Goal: Task Accomplishment & Management: Use online tool/utility

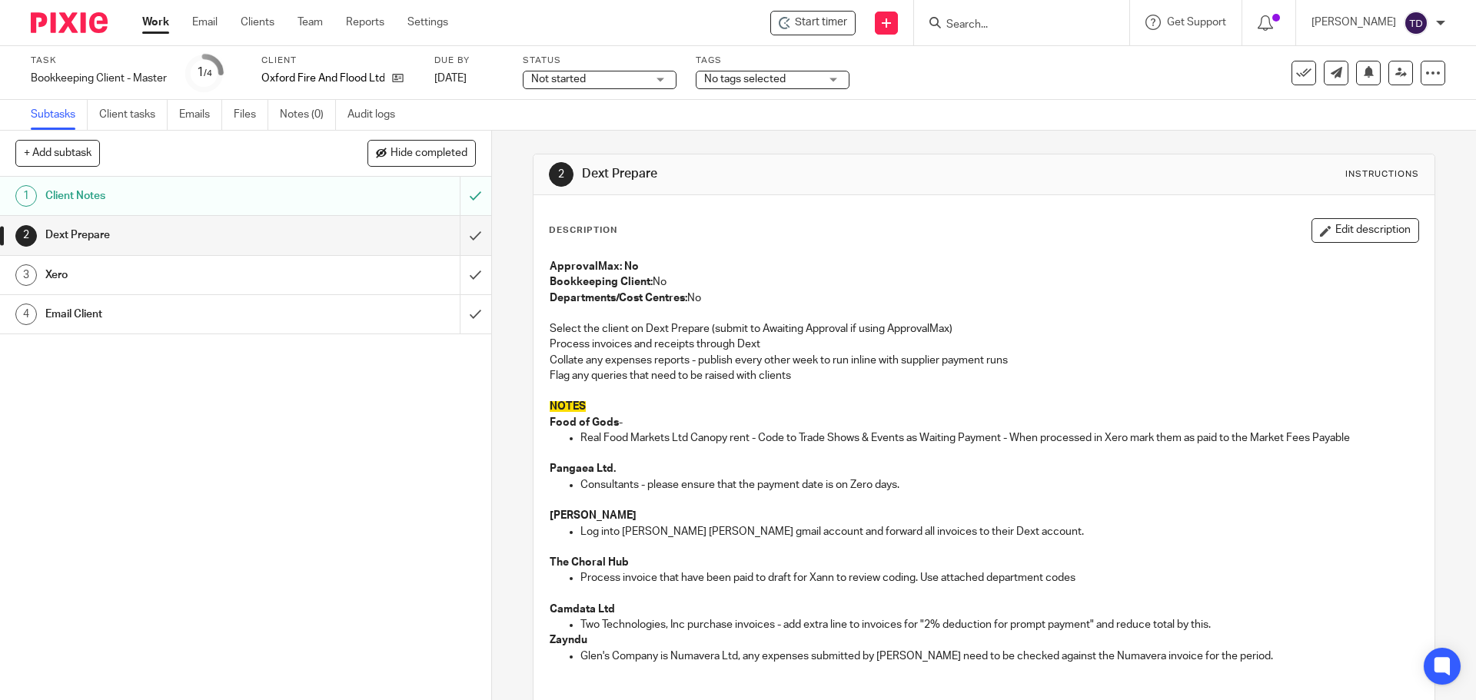
click at [77, 25] on img at bounding box center [69, 22] width 77 height 21
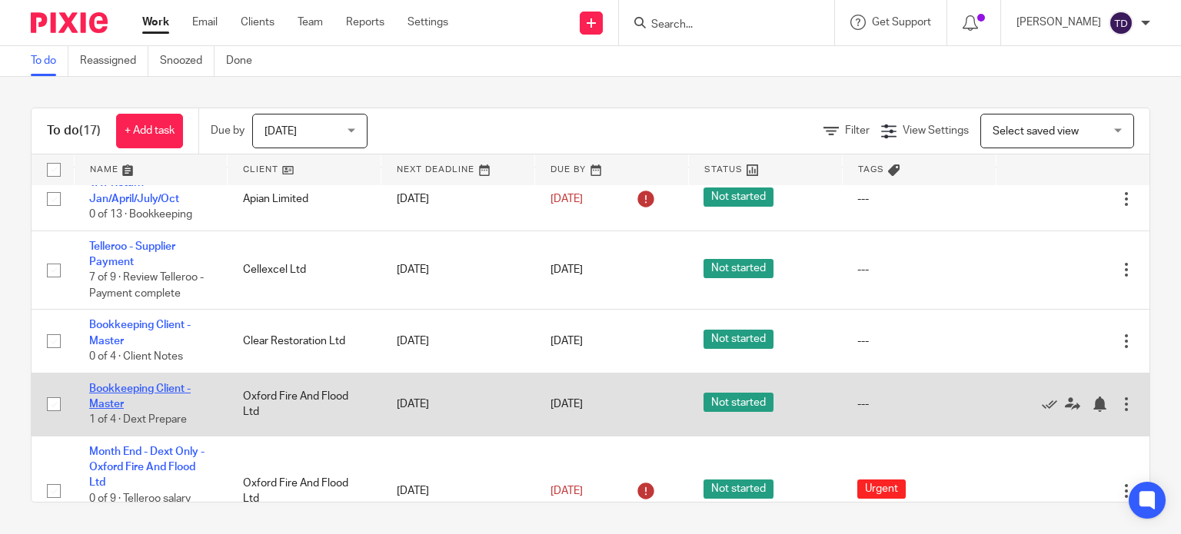
scroll to position [872, 0]
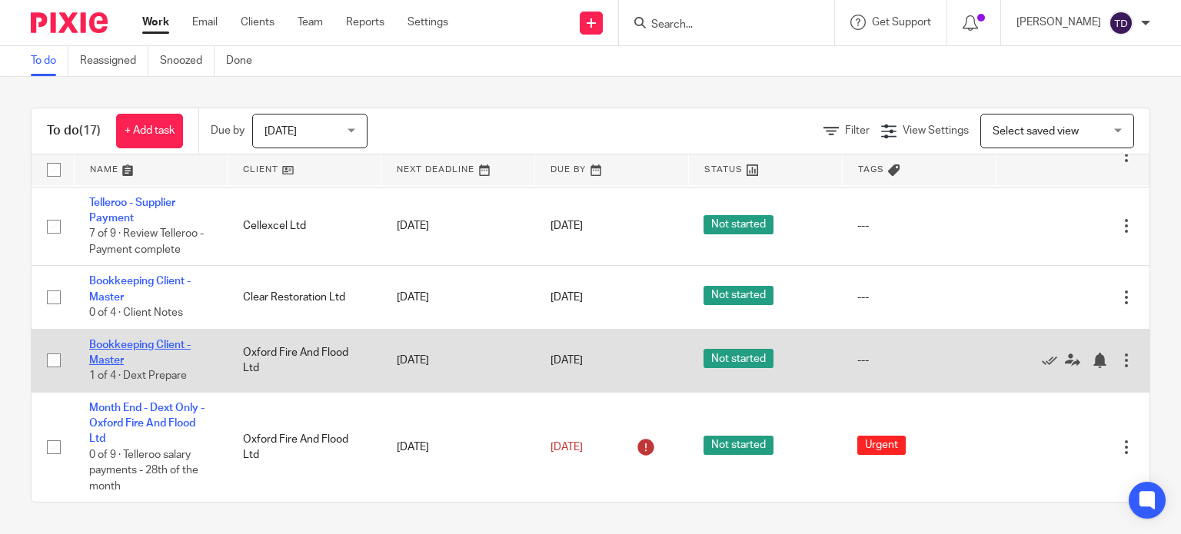
click at [151, 341] on link "Bookkeeping Client - Master" at bounding box center [139, 353] width 101 height 26
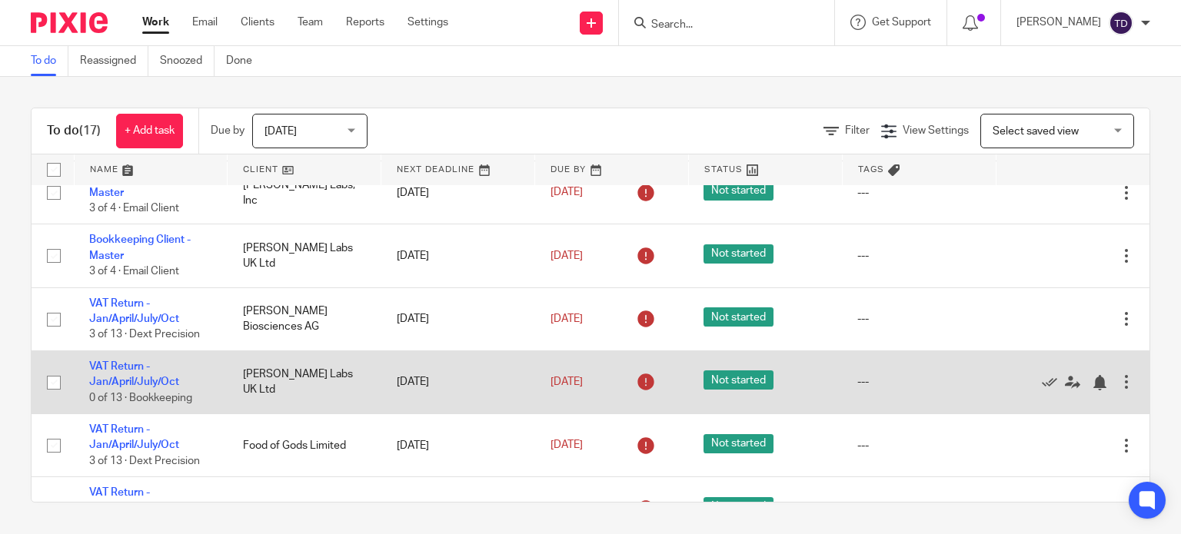
scroll to position [77, 0]
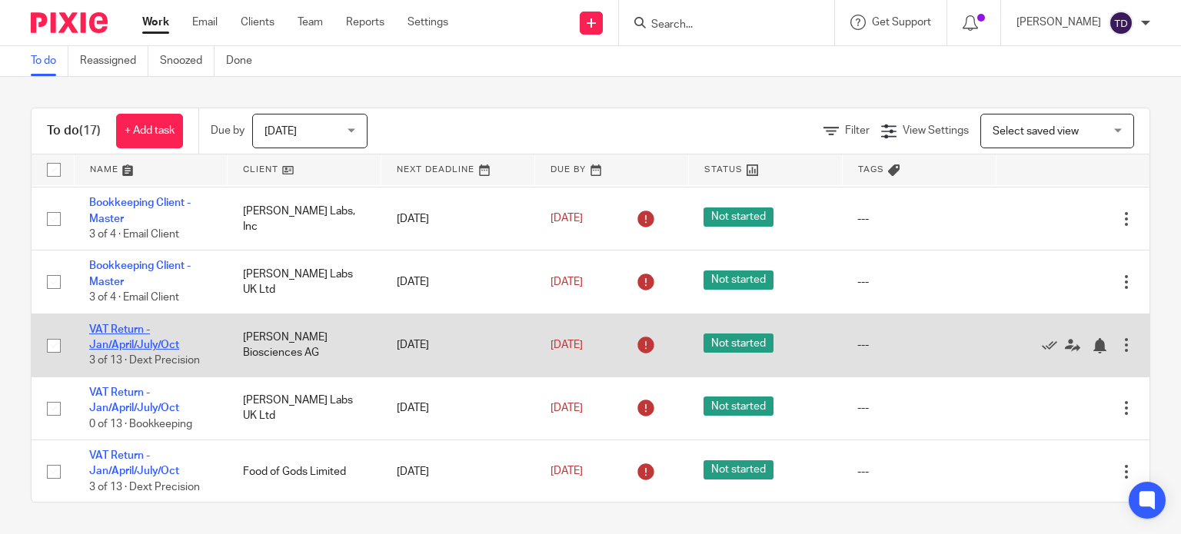
click at [120, 328] on link "VAT Return - Jan/April/July/Oct" at bounding box center [134, 337] width 90 height 26
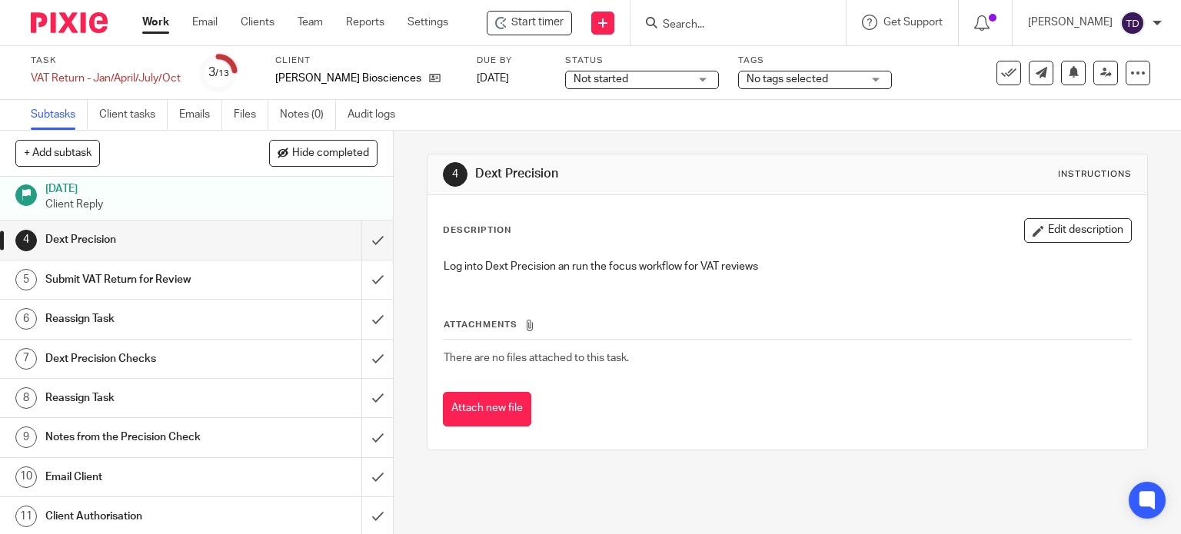
scroll to position [177, 0]
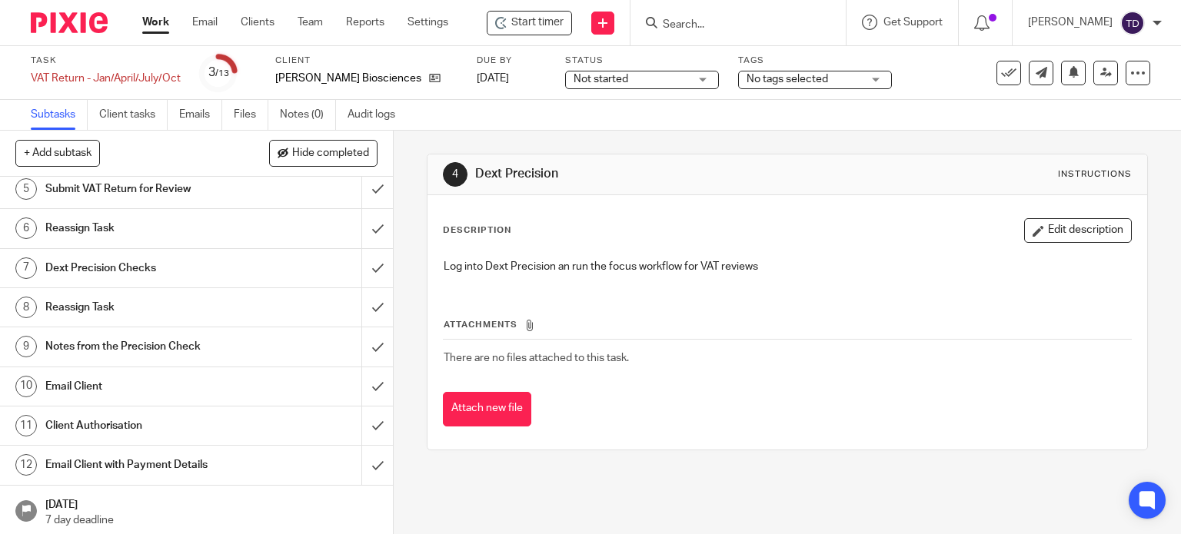
click at [126, 505] on h1 "[DATE]" at bounding box center [211, 503] width 332 height 19
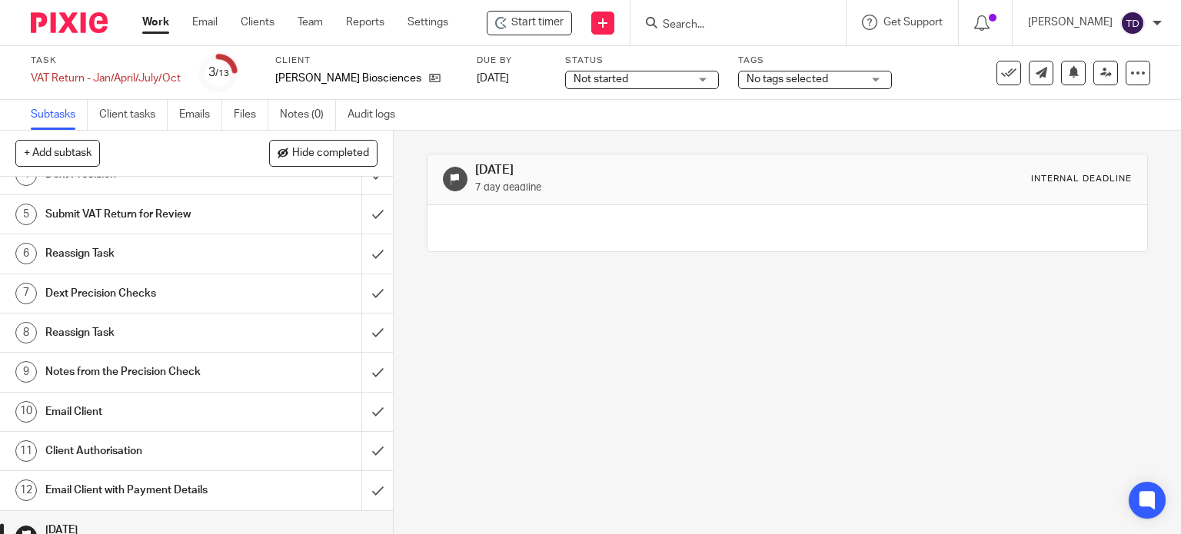
scroll to position [177, 0]
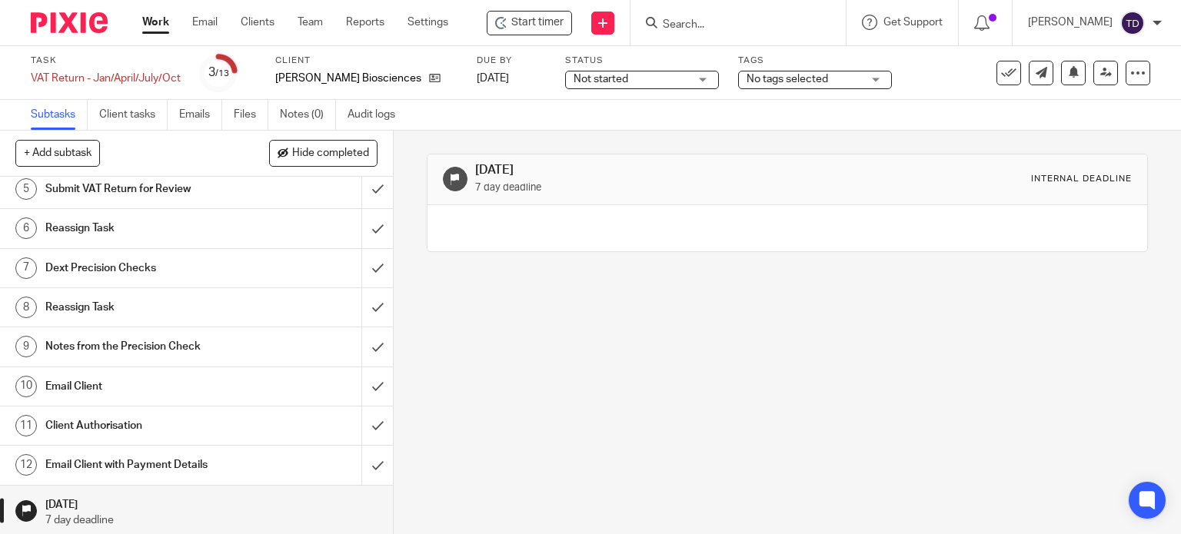
click at [154, 18] on link "Work" at bounding box center [155, 22] width 27 height 15
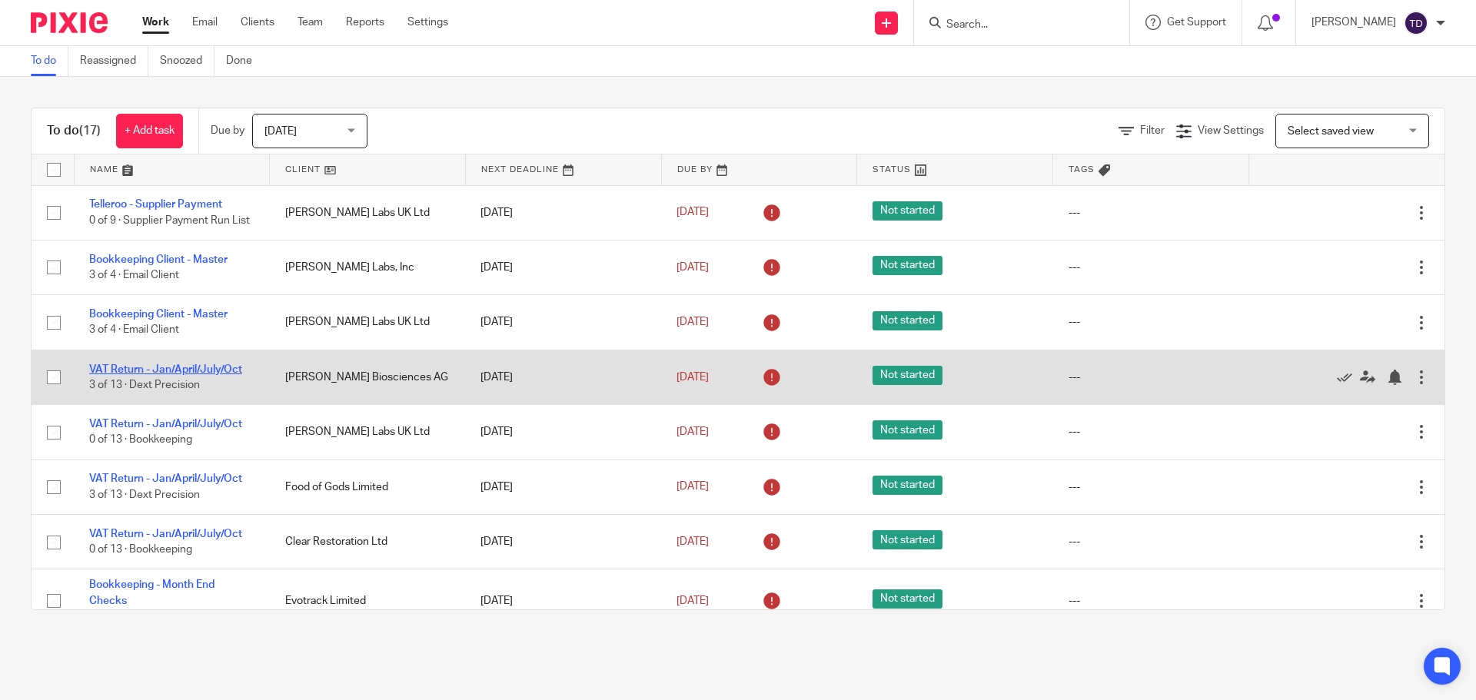
click at [108, 374] on link "VAT Return - Jan/April/July/Oct" at bounding box center [165, 369] width 153 height 11
click at [171, 375] on link "VAT Return - Jan/April/July/Oct" at bounding box center [165, 369] width 153 height 11
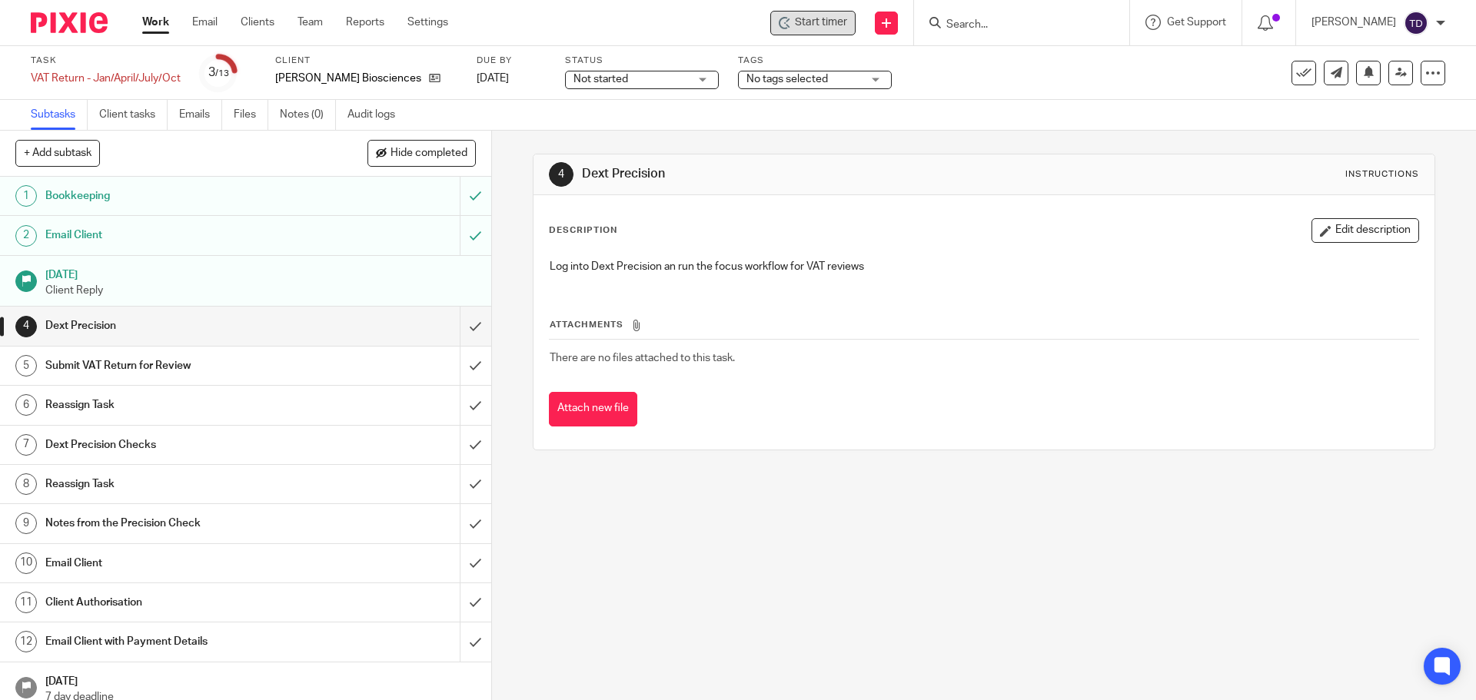
click at [839, 21] on span "Start timer" at bounding box center [821, 23] width 52 height 16
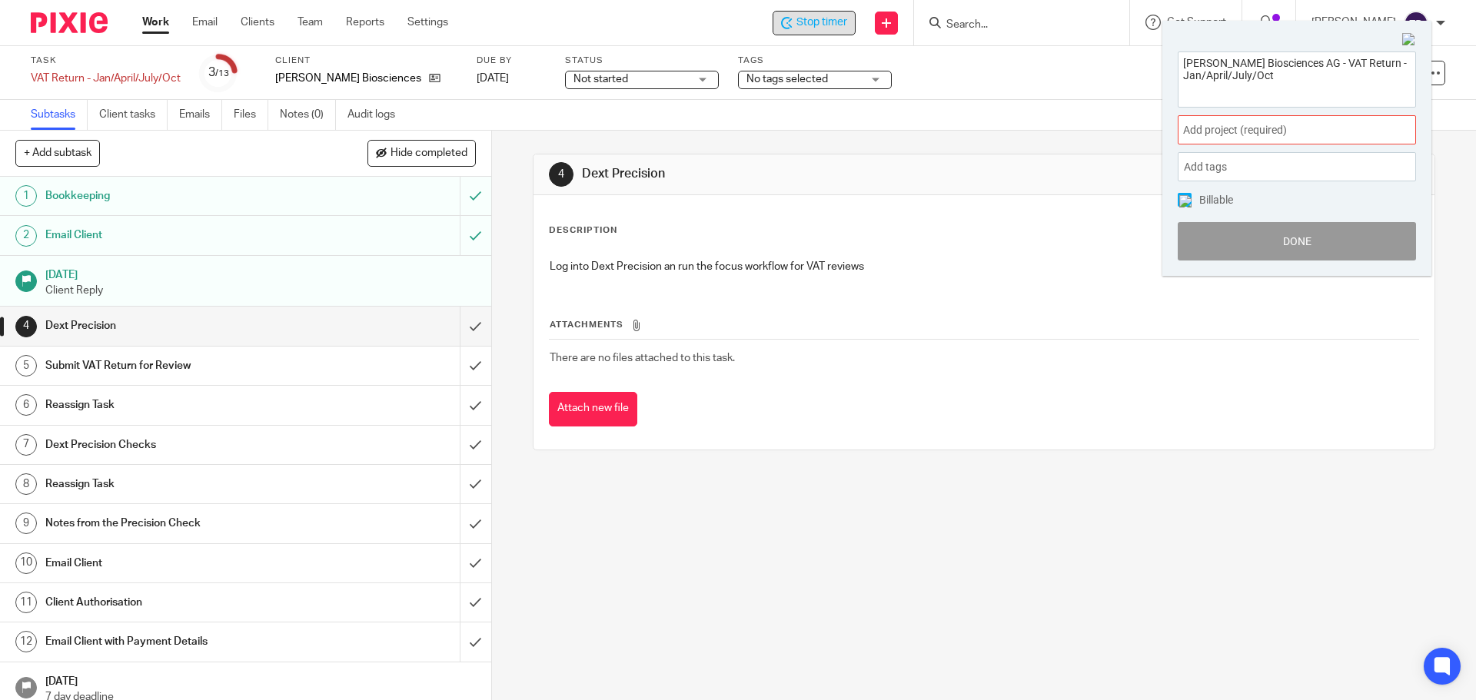
click at [1266, 122] on div "Add project (required) :" at bounding box center [1297, 129] width 238 height 29
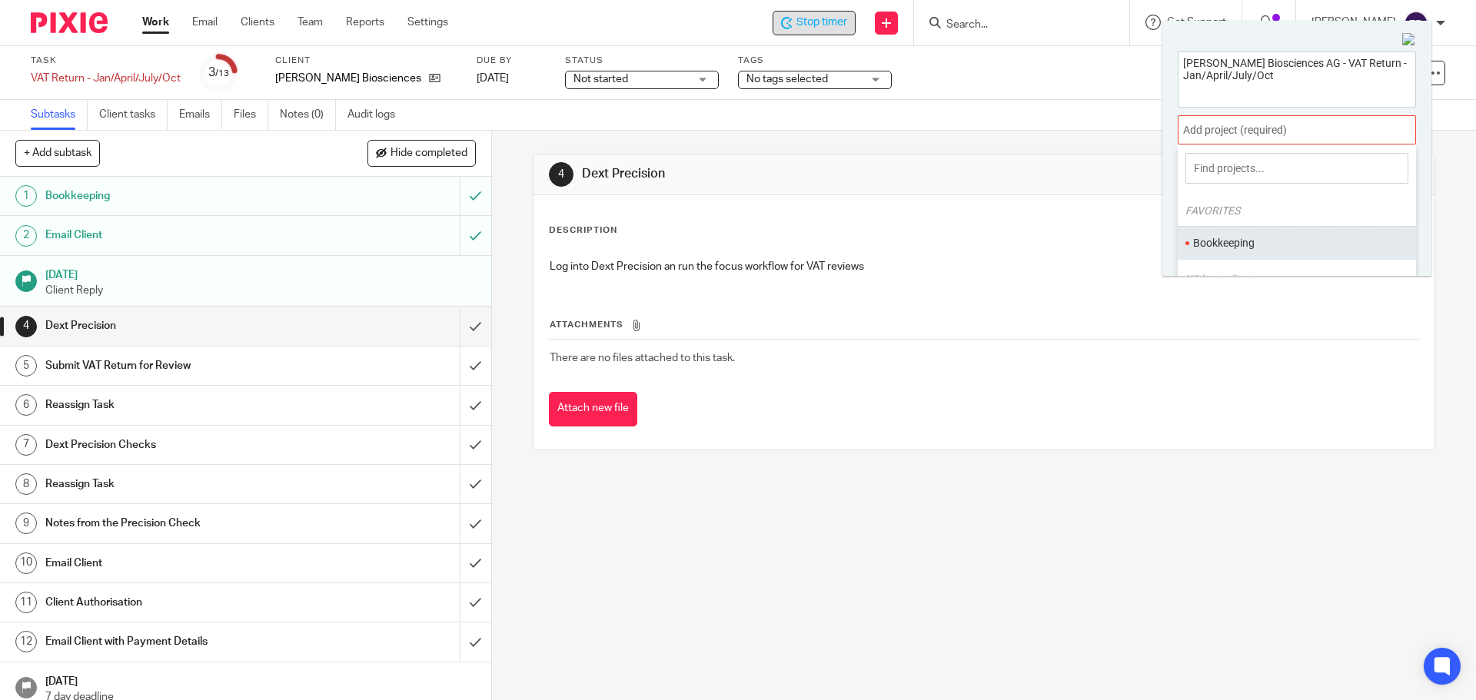
click at [1243, 245] on li "Bookkeeping" at bounding box center [1293, 243] width 201 height 16
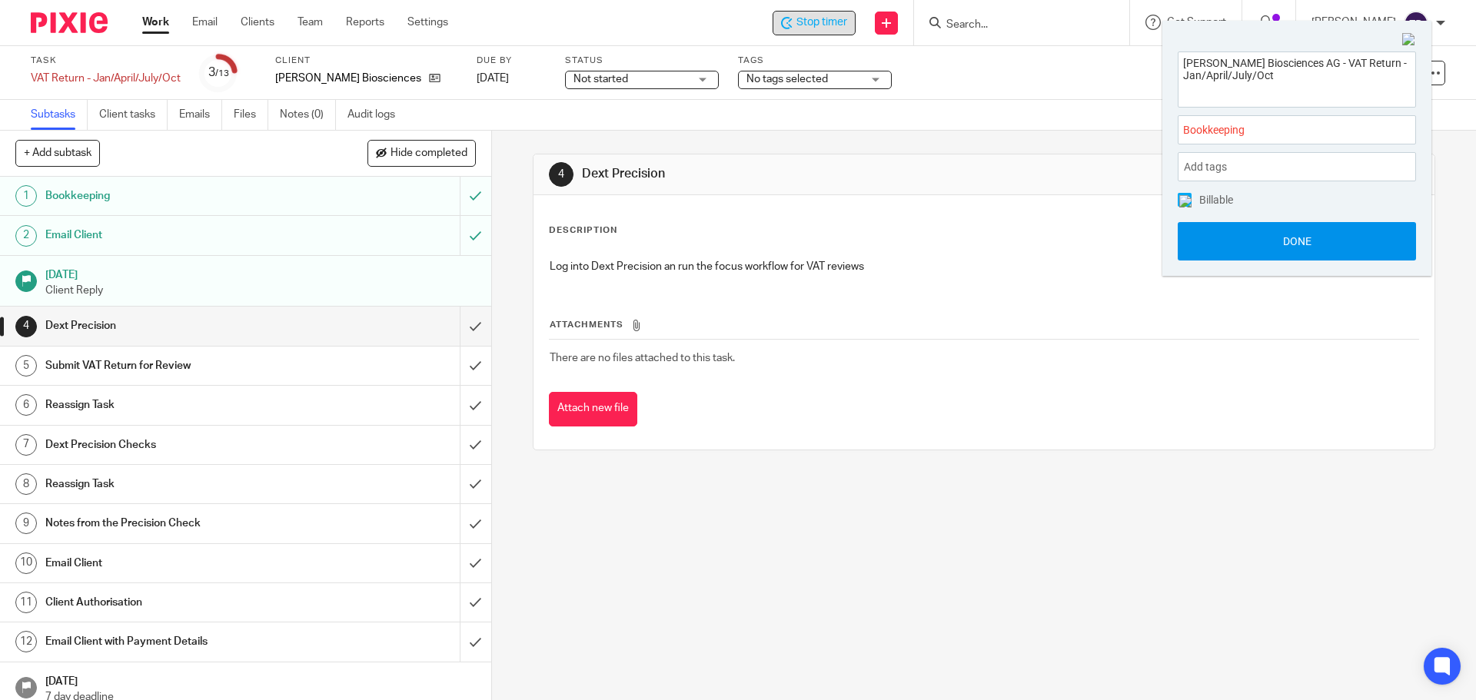
click at [1239, 244] on button "Done" at bounding box center [1297, 241] width 238 height 38
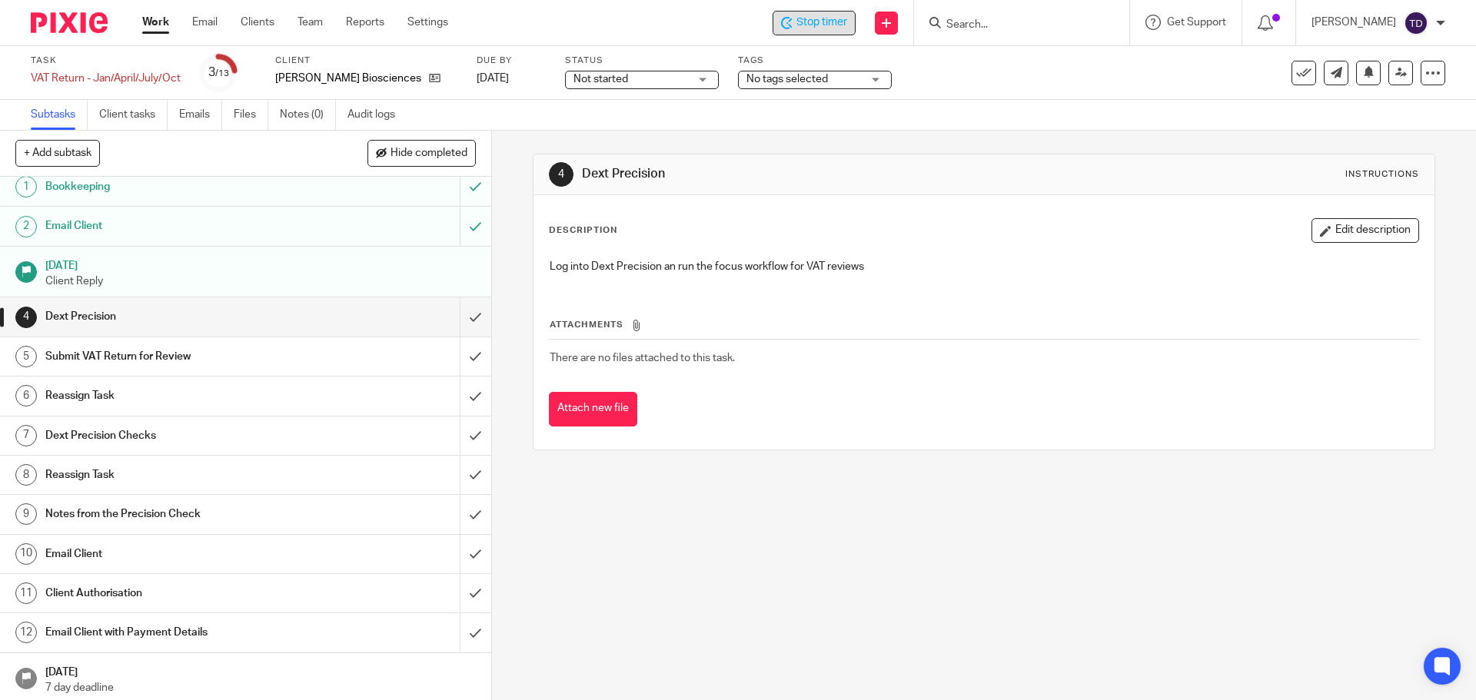
scroll to position [13, 0]
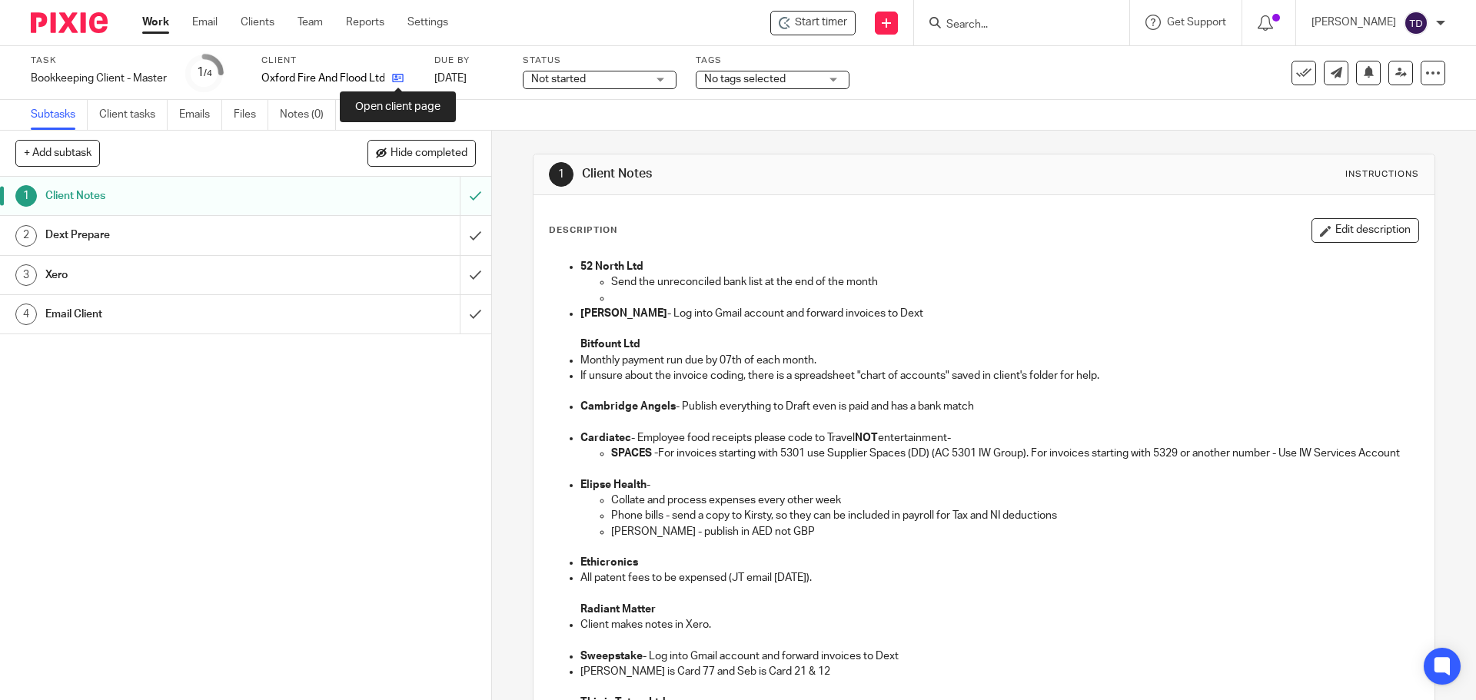
click at [402, 72] on icon at bounding box center [398, 78] width 12 height 12
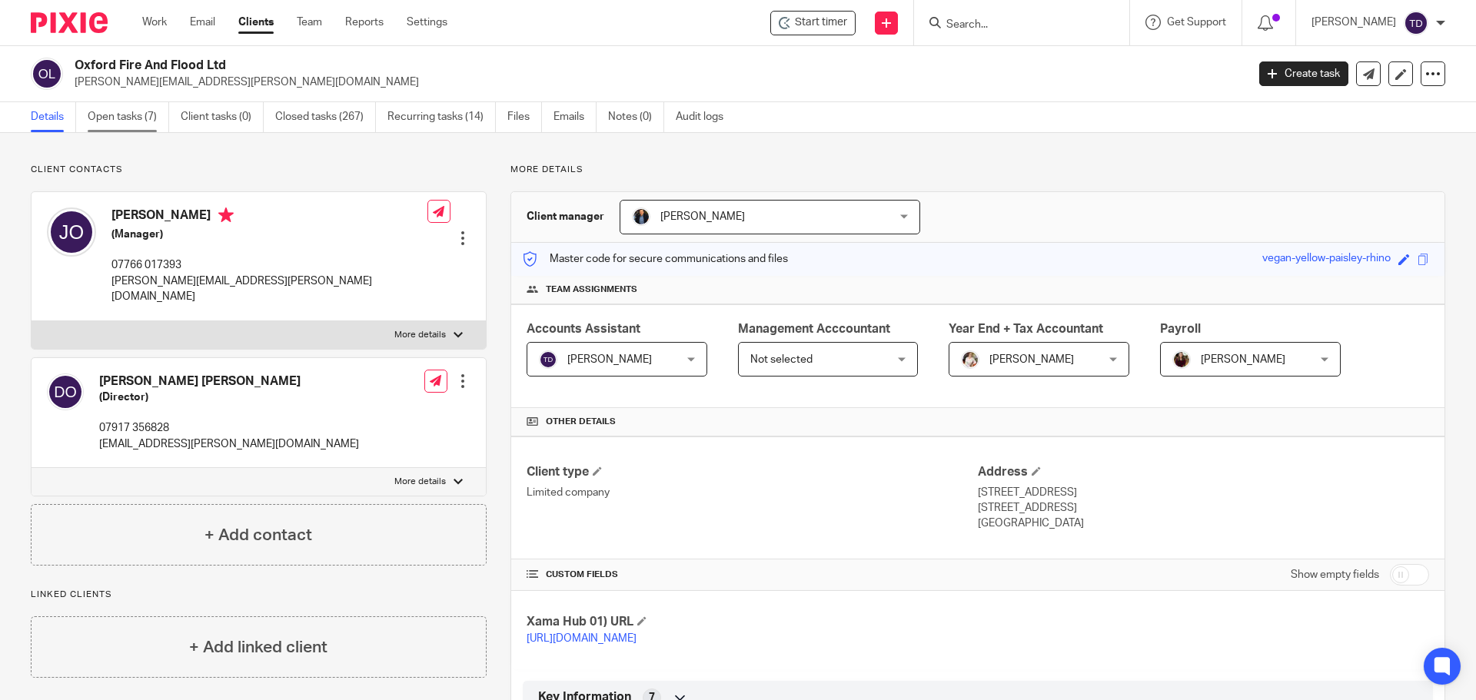
click at [130, 125] on link "Open tasks (7)" at bounding box center [129, 117] width 82 height 30
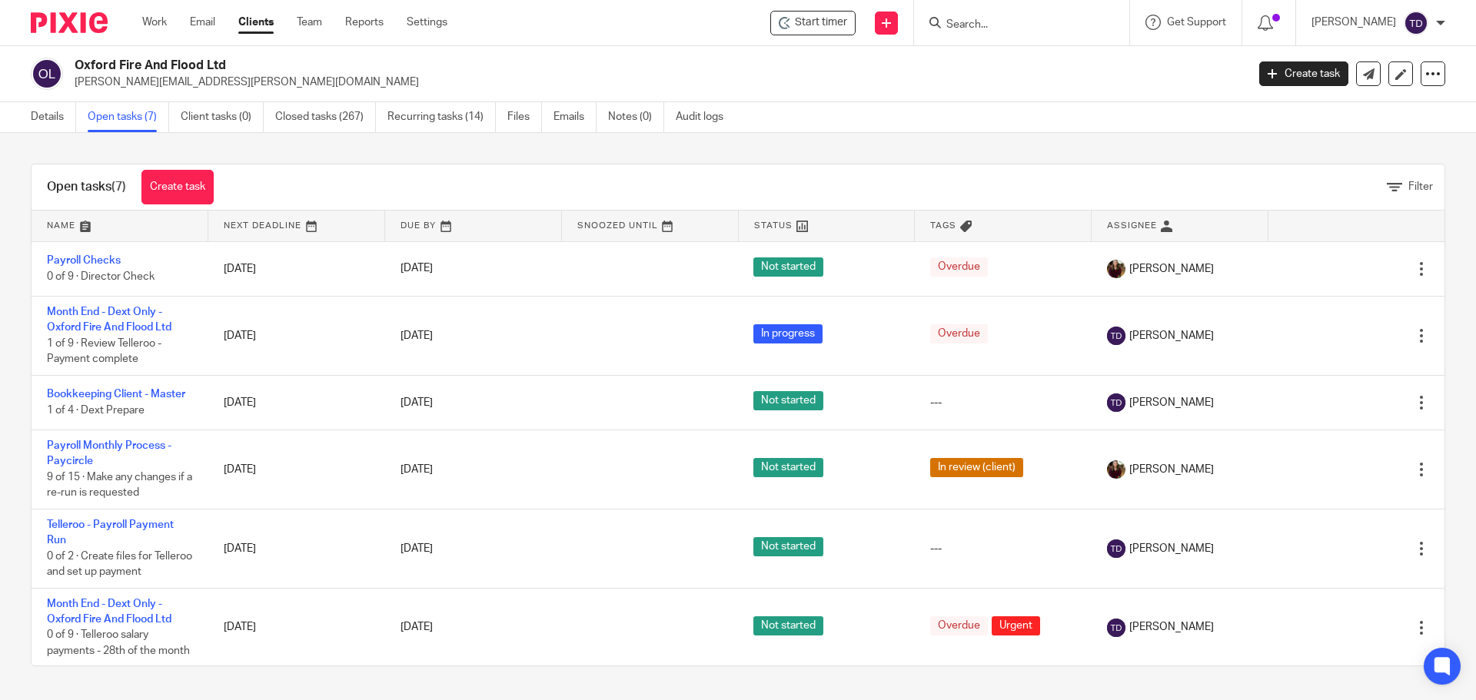
click at [109, 125] on link "Open tasks (7)" at bounding box center [129, 117] width 82 height 30
click at [164, 12] on div "Work Email Clients Team Reports Settings Work Email Clients Team Reports Settin…" at bounding box center [299, 22] width 344 height 45
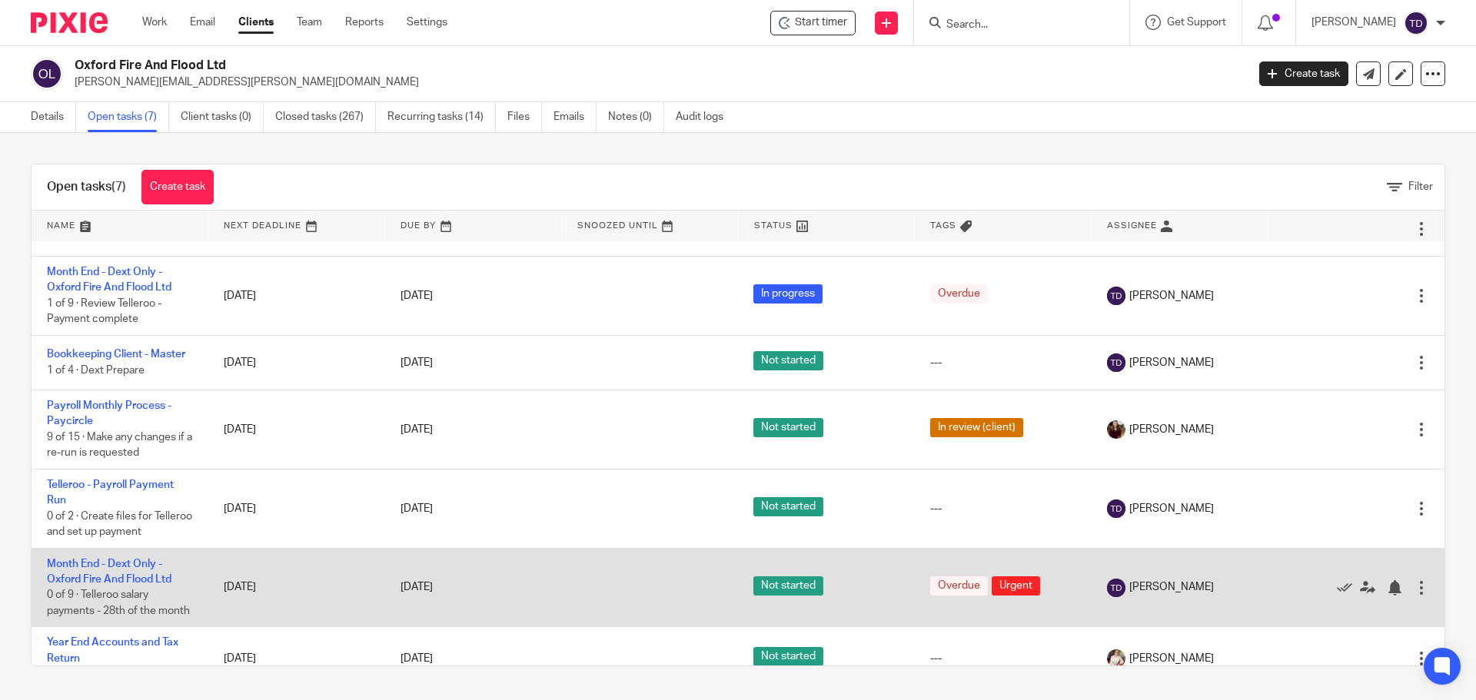
scroll to position [80, 0]
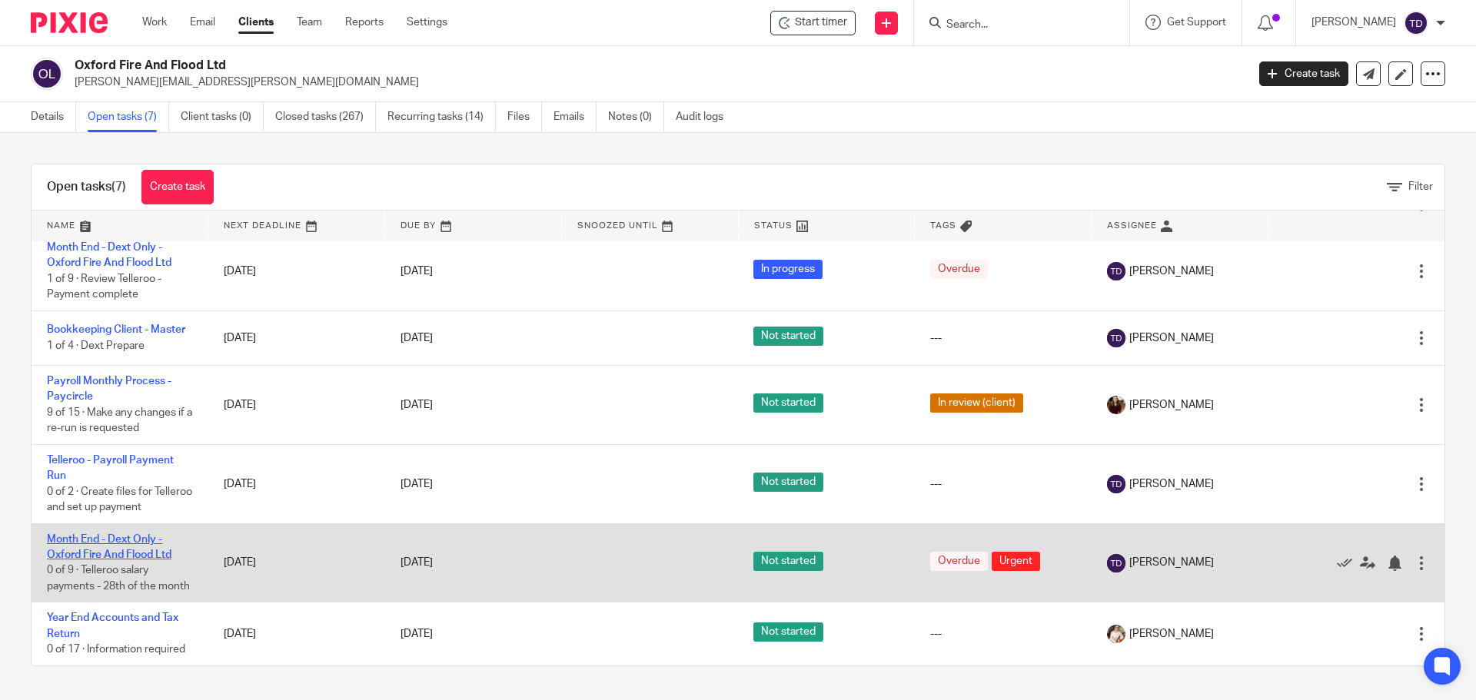
click at [117, 536] on link "Month End - Dext Only - Oxford Fire And Flood Ltd" at bounding box center [109, 547] width 125 height 26
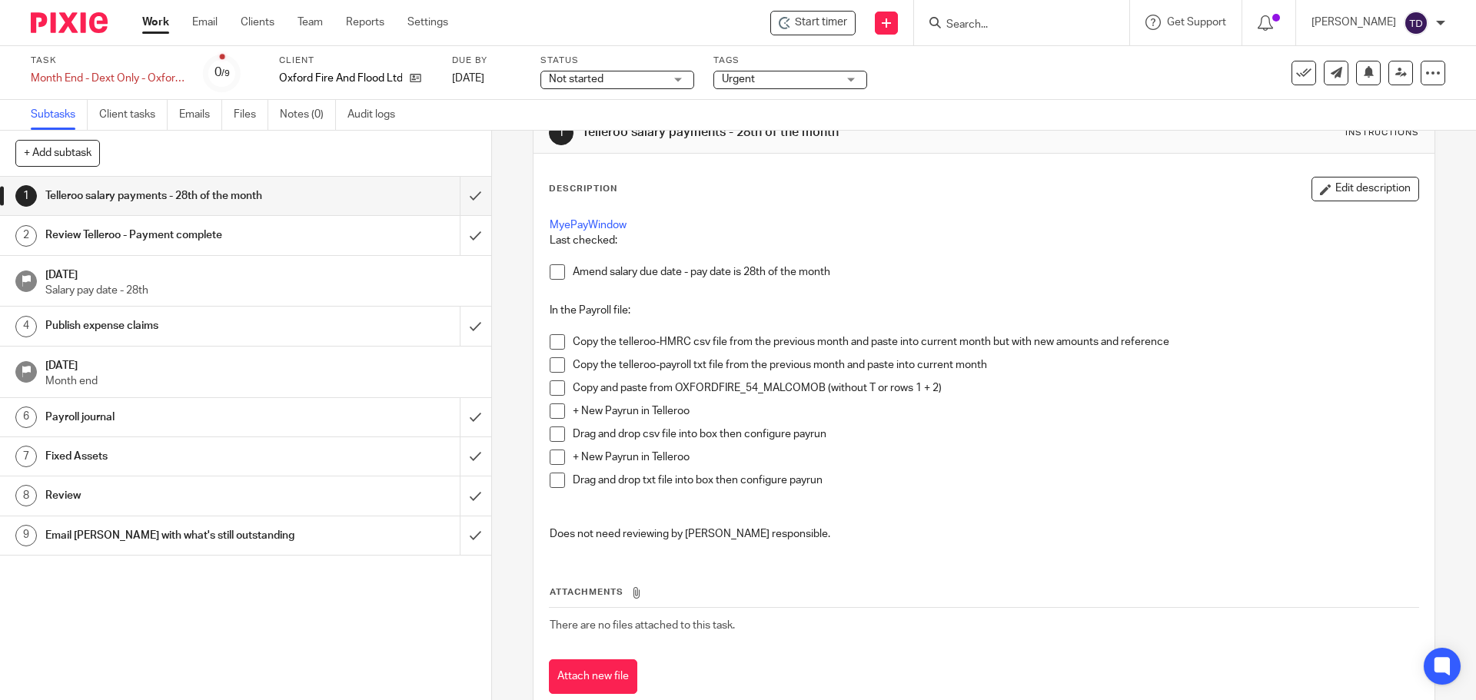
scroll to position [82, 0]
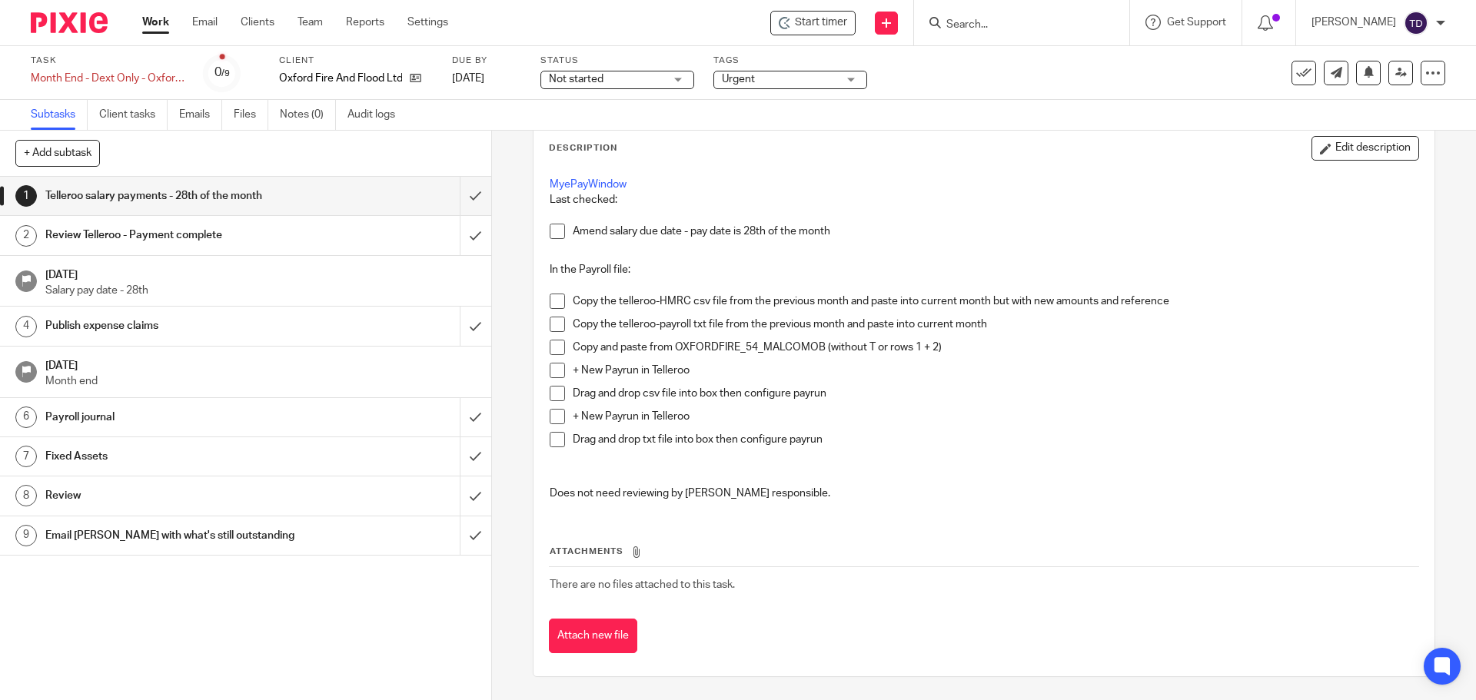
click at [996, 112] on div "Subtasks Client tasks Emails Files Notes (0) Audit logs" at bounding box center [738, 115] width 1476 height 31
click at [1419, 467] on div "1 Telleroo salary payments - 28th of the month Instructions Description Edit de…" at bounding box center [984, 416] width 984 height 570
